Goal: Task Accomplishment & Management: Complete application form

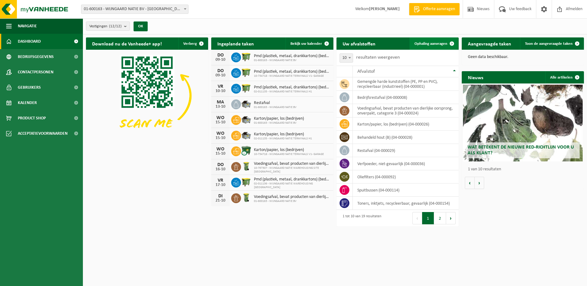
click at [426, 43] on span "Ophaling aanvragen" at bounding box center [431, 44] width 33 height 4
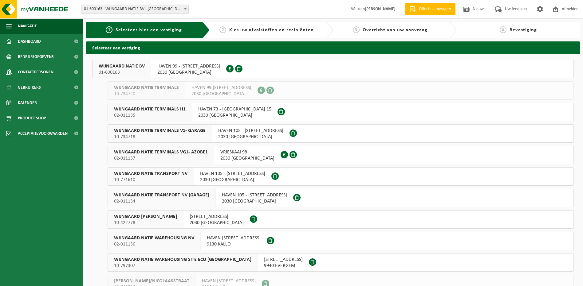
click at [167, 113] on span "02-011135" at bounding box center [150, 115] width 72 height 6
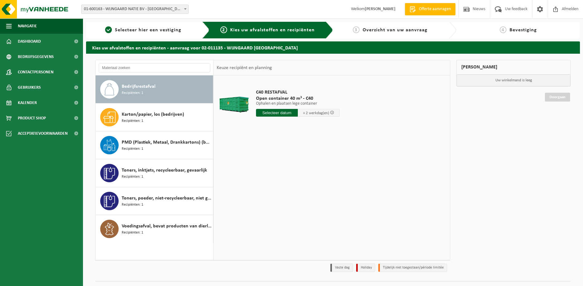
click at [182, 92] on div "Bedrijfsrestafval Recipiënten: 1" at bounding box center [167, 89] width 90 height 18
click at [285, 113] on input "text" at bounding box center [277, 113] width 42 height 8
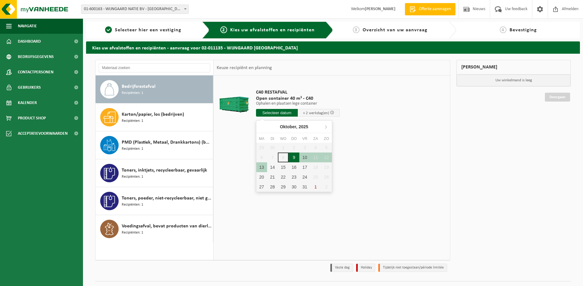
click at [292, 158] on div "9" at bounding box center [293, 158] width 11 height 10
type input "Van 2025-10-09"
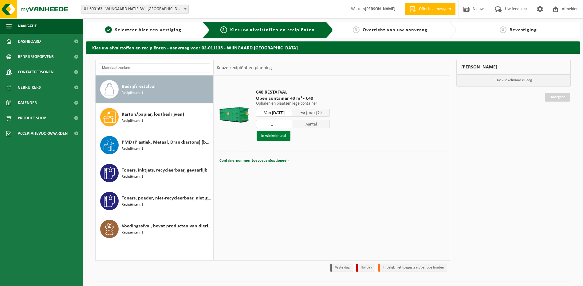
click at [278, 135] on button "In winkelmand" at bounding box center [274, 136] width 34 height 10
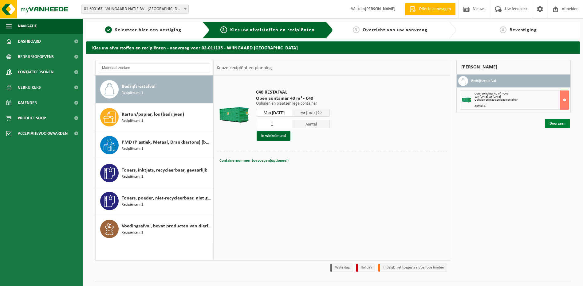
click at [559, 124] on link "Doorgaan" at bounding box center [557, 123] width 25 height 9
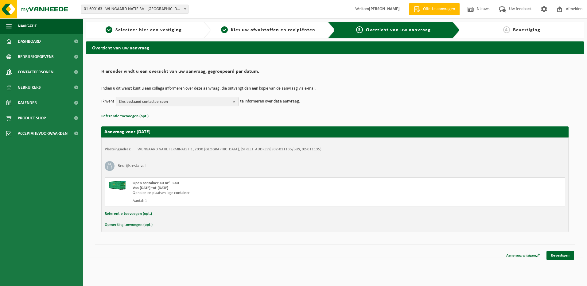
click at [168, 102] on span "Kies bestaand contactpersoon" at bounding box center [174, 101] width 111 height 9
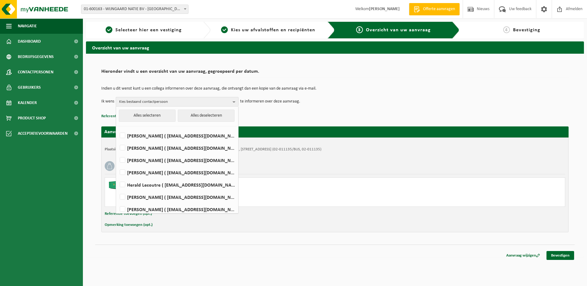
scroll to position [3, 0]
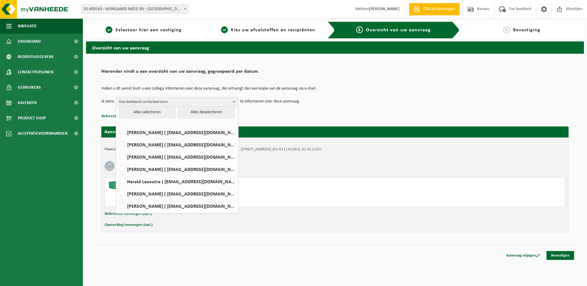
click at [363, 95] on td "Indien u dit wenst kunt u een collega informeren over deze aanvraag, die ontvan…" at bounding box center [335, 92] width 468 height 10
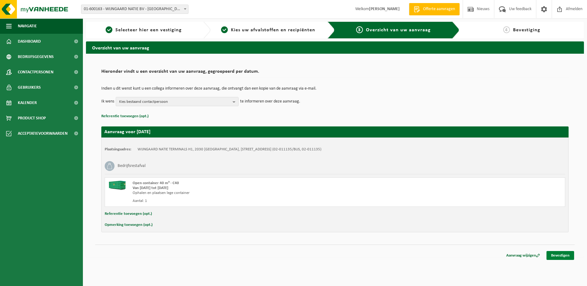
click at [562, 254] on link "Bevestigen" at bounding box center [561, 255] width 28 height 9
click at [559, 255] on link "Bevestigen" at bounding box center [561, 255] width 28 height 9
